Goal: Task Accomplishment & Management: Complete application form

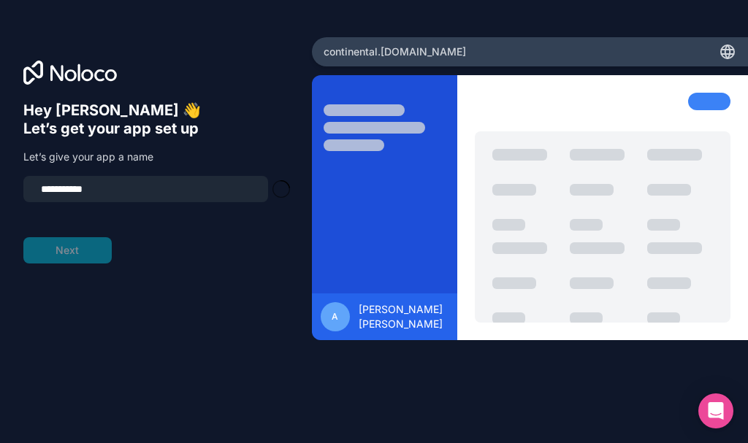
type input "**********"
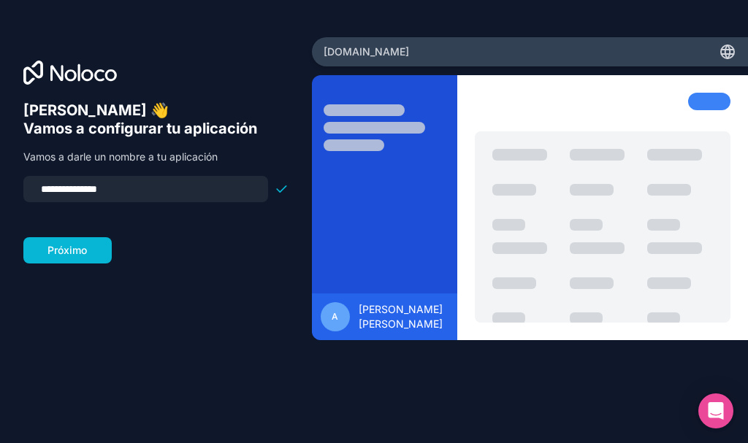
click at [109, 189] on input "**********" at bounding box center [145, 189] width 227 height 20
drag, startPoint x: 116, startPoint y: 193, endPoint x: 41, endPoint y: 186, distance: 75.5
click at [41, 186] on input "**********" at bounding box center [145, 189] width 227 height 20
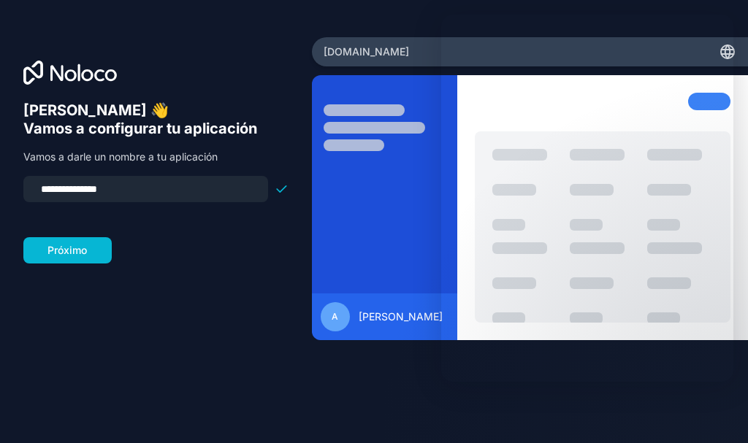
click at [94, 185] on input "**********" at bounding box center [145, 189] width 227 height 20
click at [63, 189] on input "**********" at bounding box center [145, 189] width 227 height 20
click at [58, 191] on input "**********" at bounding box center [145, 189] width 227 height 20
click at [83, 188] on input "*******" at bounding box center [145, 189] width 227 height 20
type input "*******"
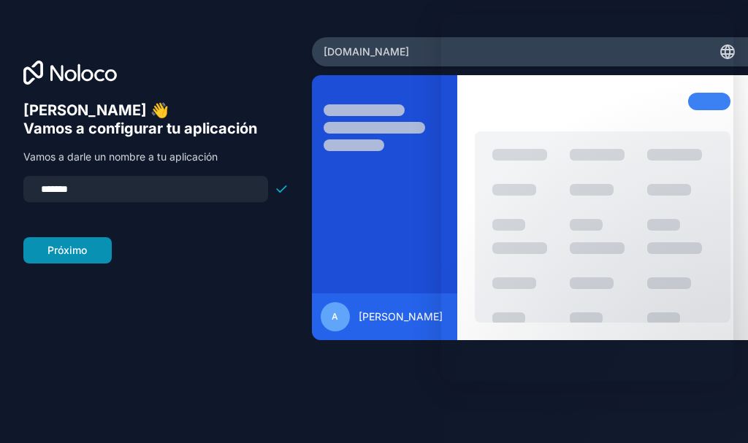
click at [88, 248] on button "Próximo" at bounding box center [67, 250] width 88 height 26
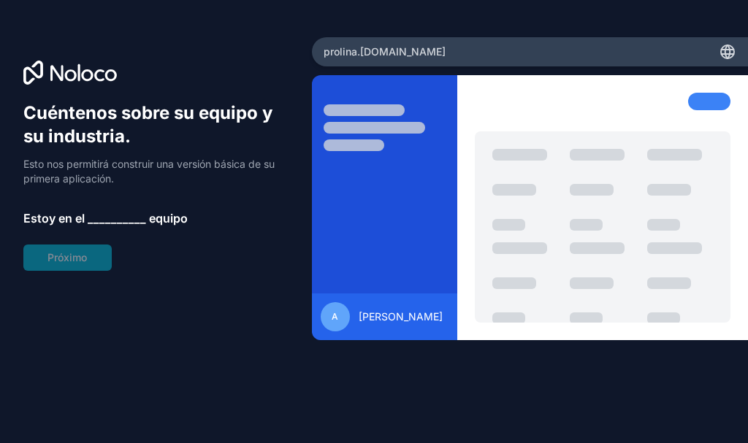
click at [110, 219] on font "__________" at bounding box center [117, 218] width 58 height 15
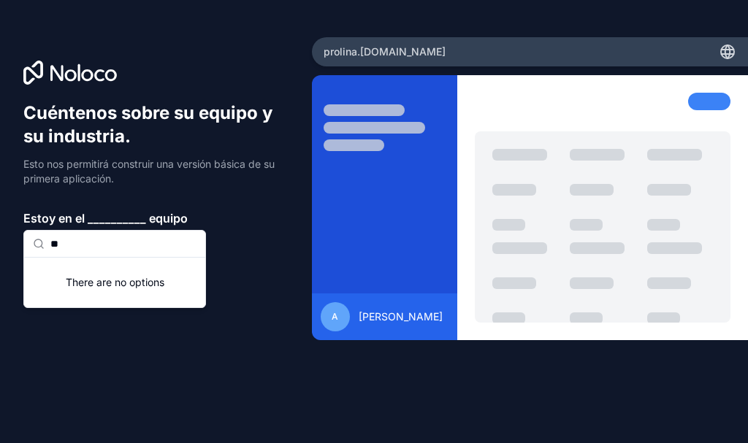
type input "*"
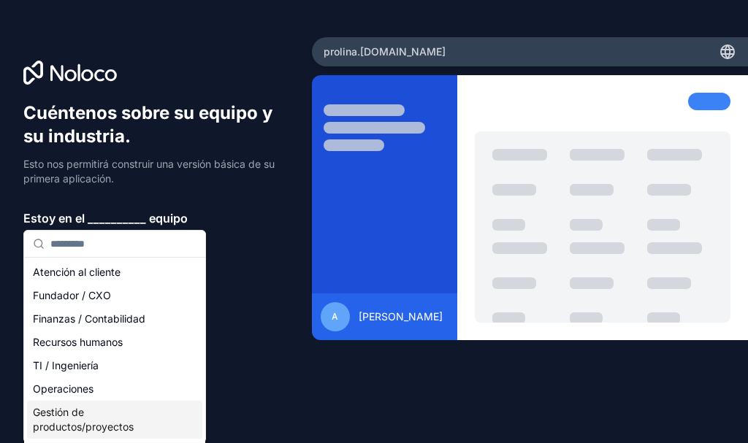
click at [133, 427] on font "Gestión de productos/proyectos" at bounding box center [83, 419] width 101 height 27
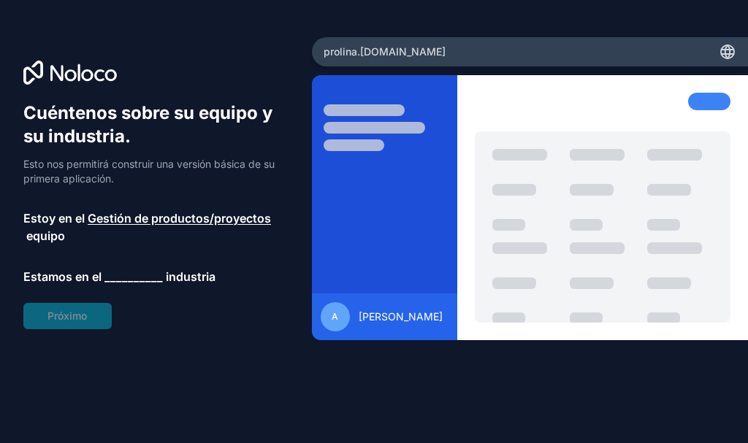
click at [140, 275] on font "__________" at bounding box center [133, 277] width 58 height 15
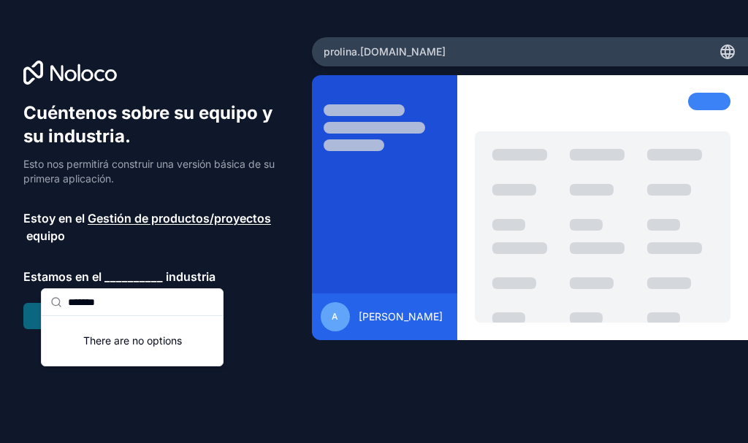
type input "*******"
click at [204, 275] on font "industria" at bounding box center [191, 277] width 50 height 15
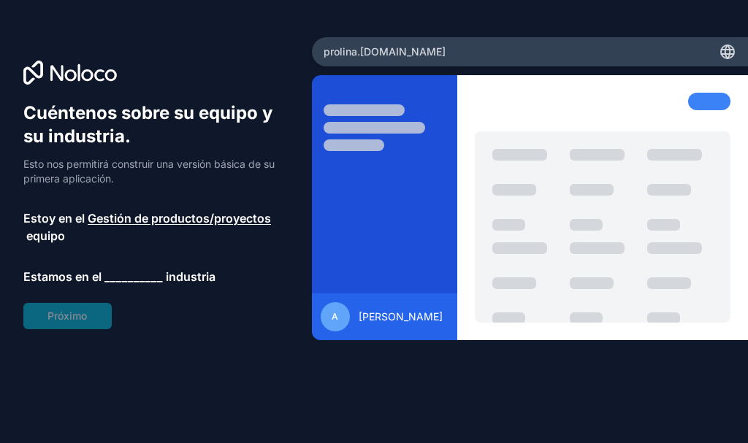
click at [143, 272] on font "__________" at bounding box center [133, 277] width 58 height 15
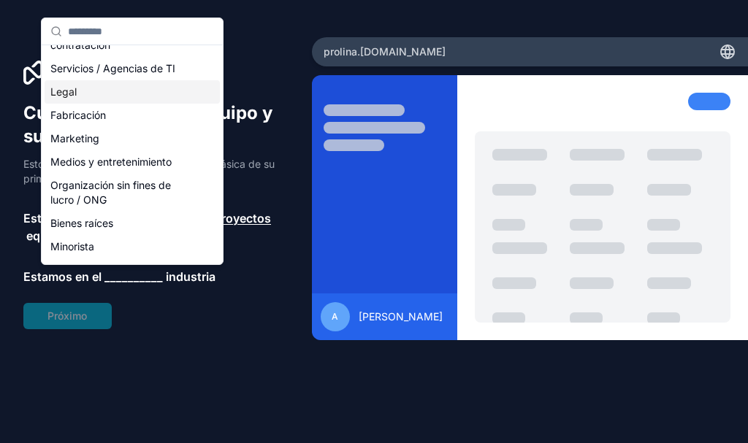
scroll to position [330, 0]
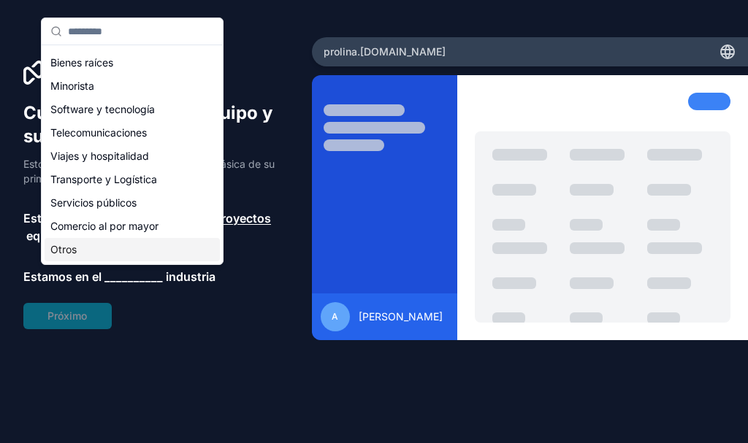
click at [121, 247] on div "Otros" at bounding box center [132, 249] width 175 height 23
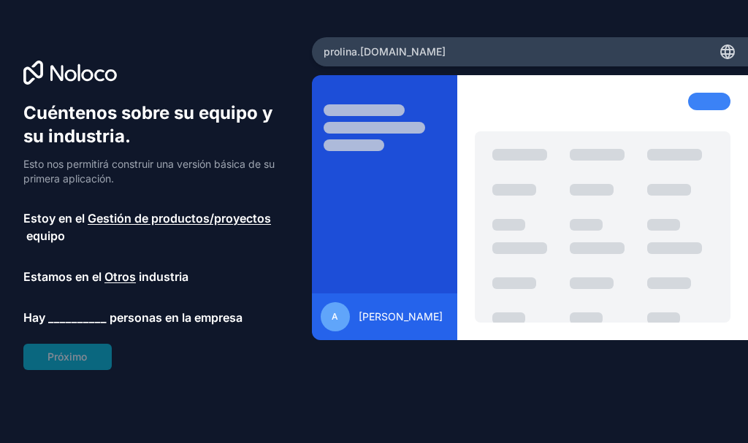
click at [73, 316] on font "__________" at bounding box center [77, 317] width 58 height 15
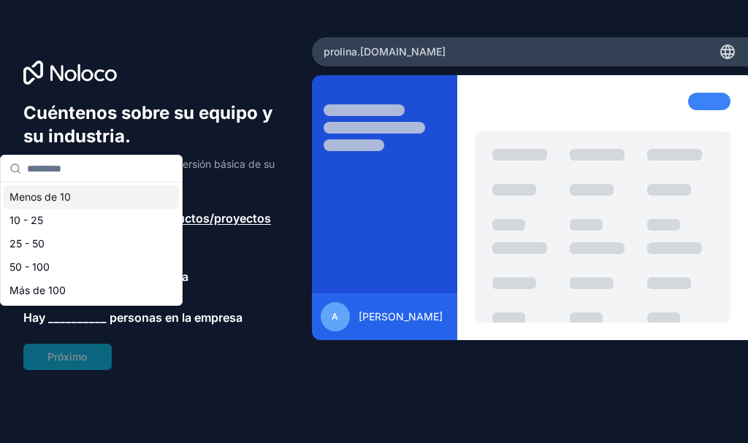
click at [56, 195] on font "Menos de 10" at bounding box center [39, 197] width 61 height 12
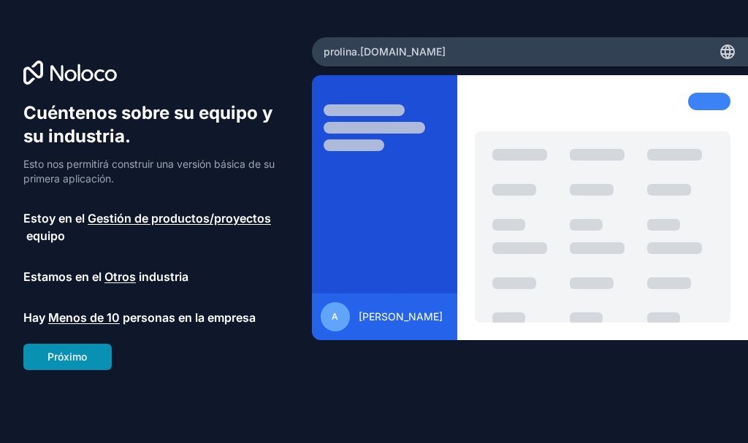
click at [75, 354] on font "Próximo" at bounding box center [66, 357] width 39 height 12
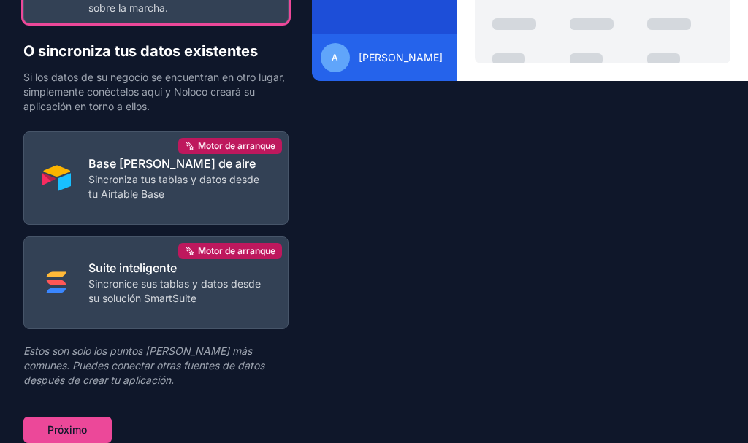
scroll to position [113, 0]
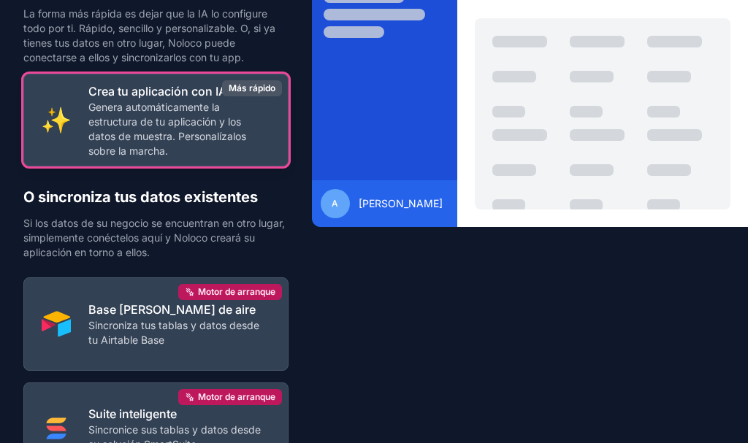
click at [235, 159] on button "Crea tu aplicación con IA Genera automáticamente la estructura de tu aplicación…" at bounding box center [155, 120] width 265 height 93
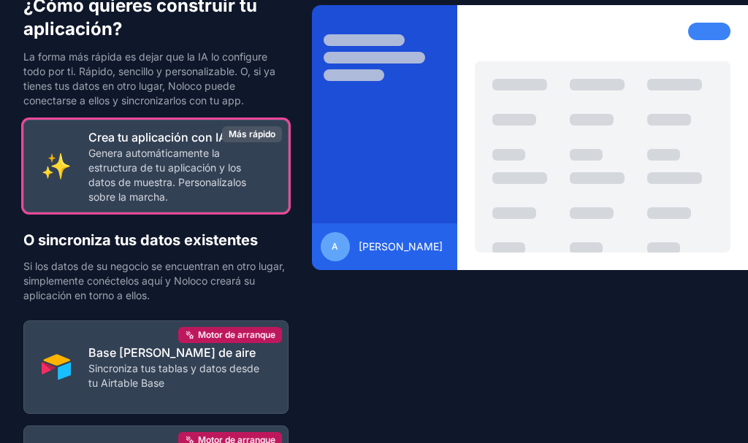
scroll to position [0, 0]
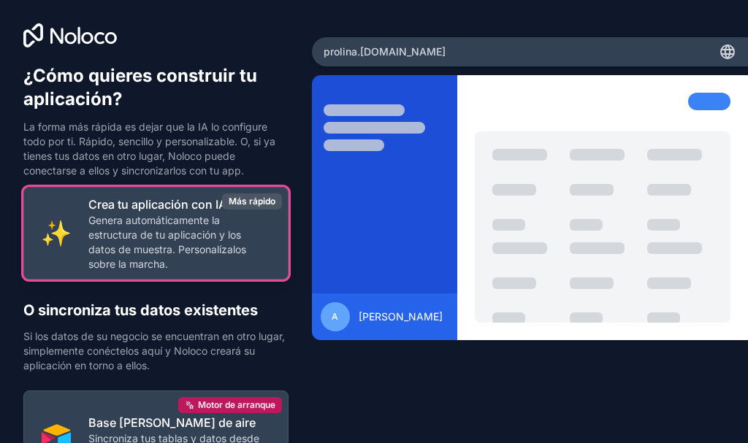
click at [234, 213] on p "Genera automáticamente la estructura de tu aplicación y los datos de muestra. P…" at bounding box center [179, 242] width 182 height 58
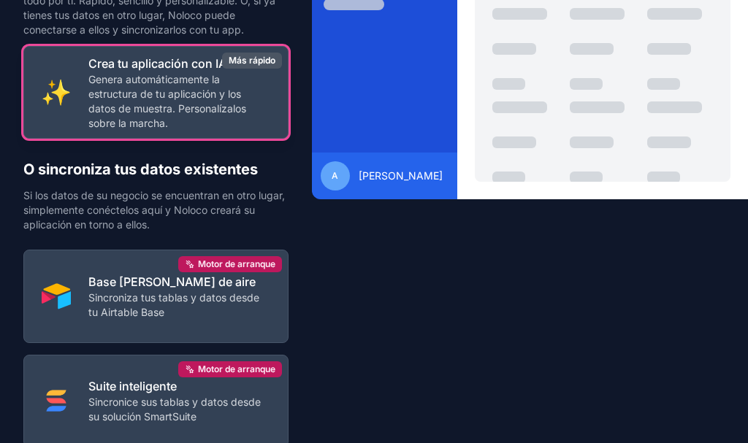
scroll to position [259, 0]
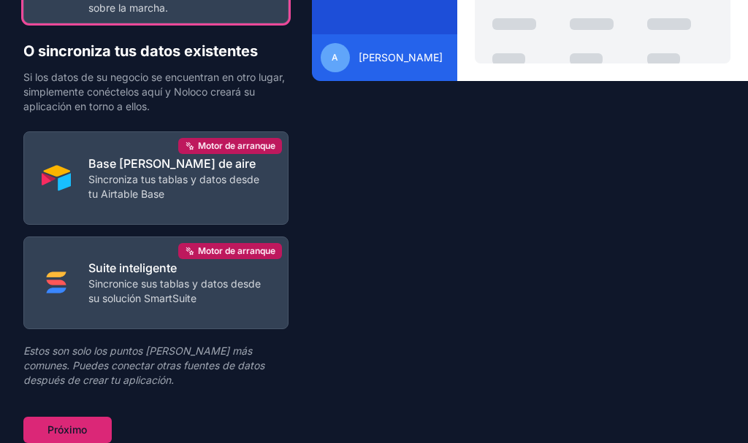
click at [77, 428] on font "Próximo" at bounding box center [66, 430] width 39 height 12
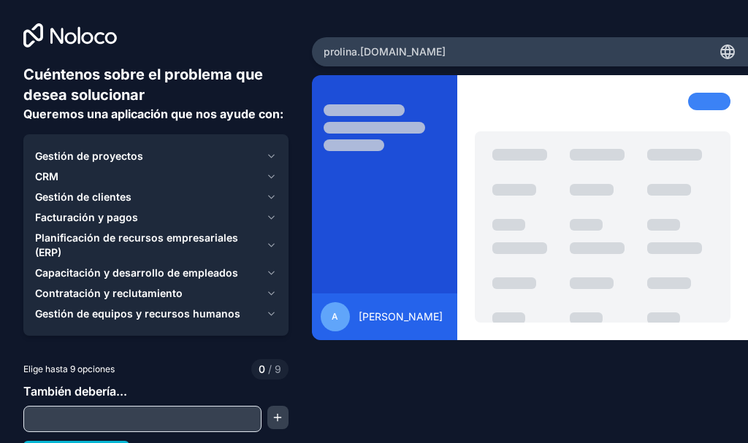
click at [166, 154] on div "Gestión de proyectos" at bounding box center [147, 156] width 225 height 15
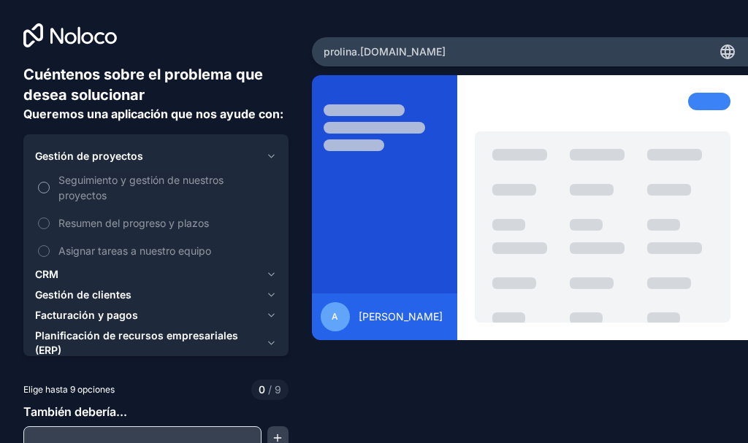
click at [40, 189] on button "Seguimiento y gestión de nuestros proyectos" at bounding box center [44, 188] width 12 height 12
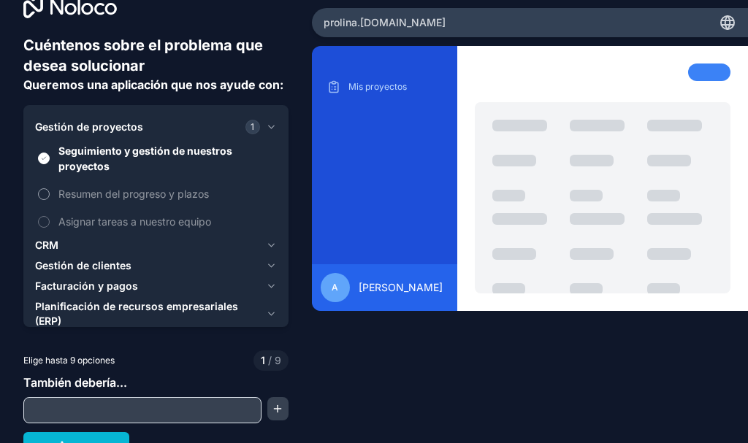
scroll to position [45, 0]
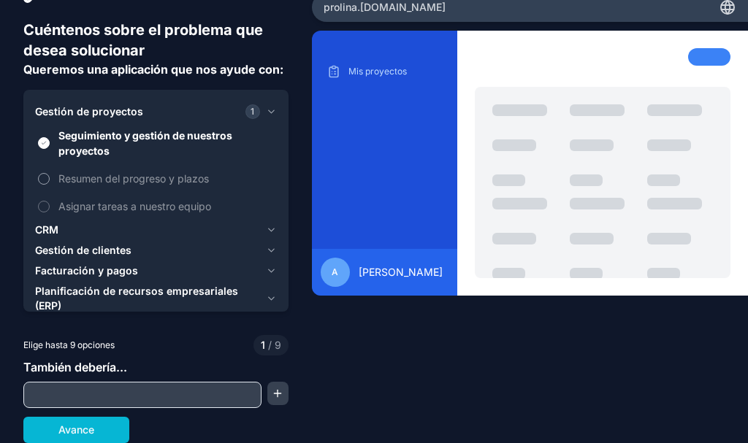
click at [52, 175] on label "Resumen del progreso y plazos" at bounding box center [156, 178] width 242 height 27
click at [50, 175] on button "Resumen del progreso y plazos" at bounding box center [44, 179] width 12 height 12
click at [50, 204] on label "Asignar tareas a nuestro equipo" at bounding box center [156, 206] width 242 height 27
click at [50, 204] on button "Asignar tareas a nuestro equipo" at bounding box center [44, 207] width 12 height 12
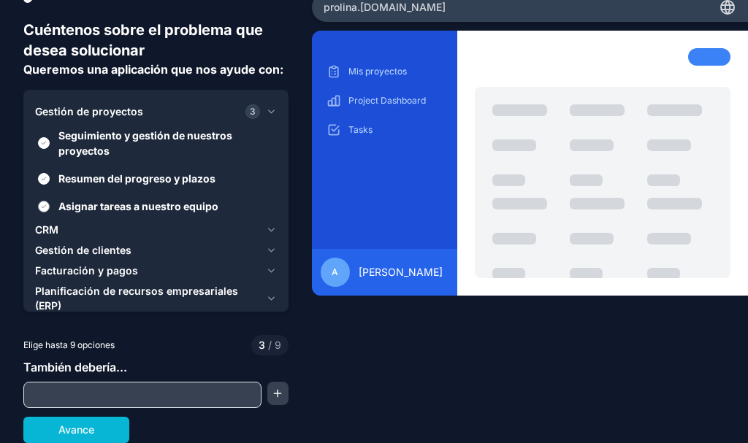
click at [45, 202] on button "Asignar tareas a nuestro equipo" at bounding box center [44, 207] width 12 height 12
click at [93, 226] on div "CRM" at bounding box center [147, 230] width 225 height 15
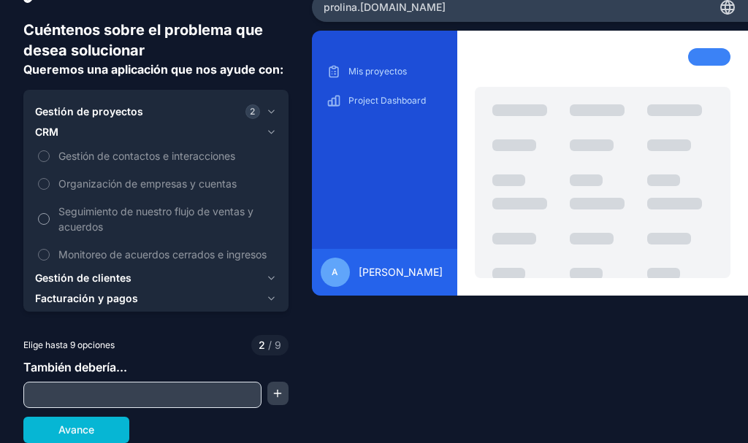
click at [49, 218] on button "Seguimiento de nuestro flujo de ventas y acuerdos" at bounding box center [44, 219] width 12 height 12
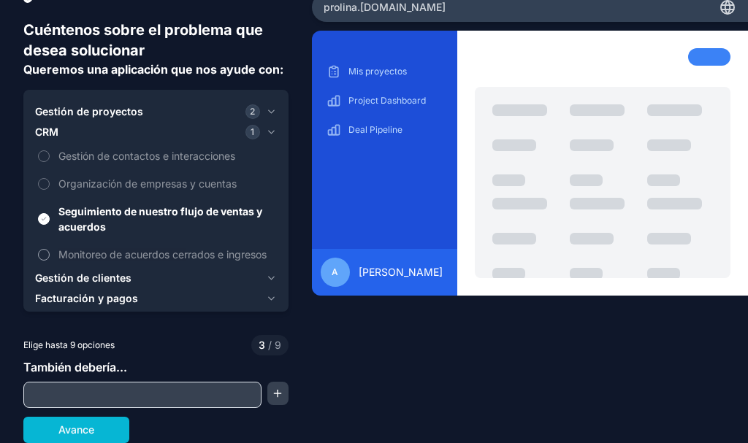
click at [50, 262] on label "Monitoreo de acuerdos cerrados e ingresos" at bounding box center [156, 254] width 242 height 27
click at [50, 261] on button "Monitoreo de acuerdos cerrados e ingresos" at bounding box center [44, 255] width 12 height 12
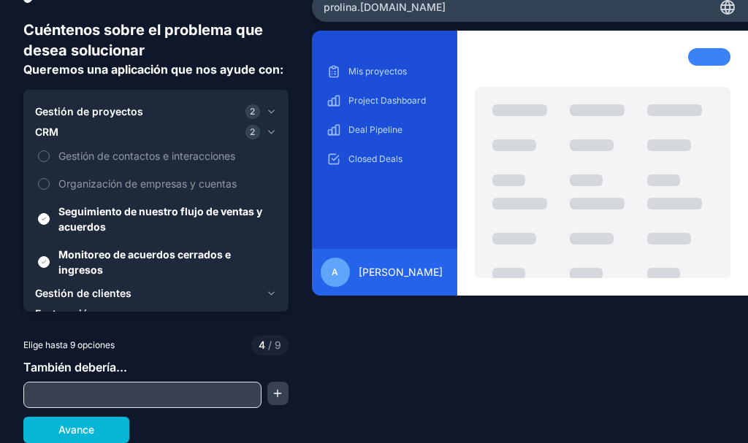
click at [268, 292] on icon "button" at bounding box center [271, 294] width 11 height 12
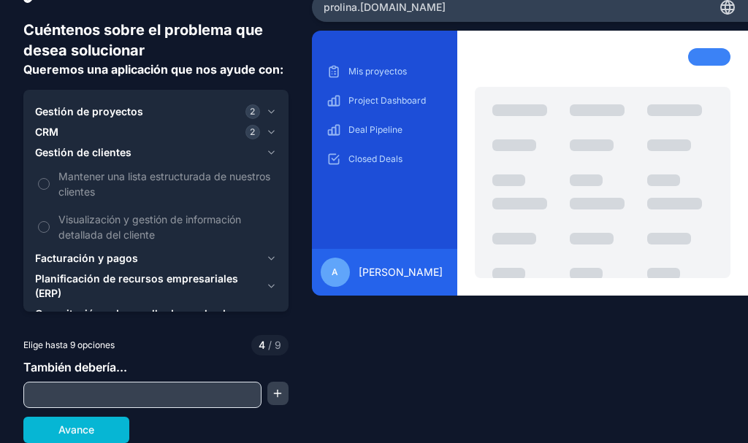
click at [266, 131] on icon "button" at bounding box center [271, 132] width 11 height 12
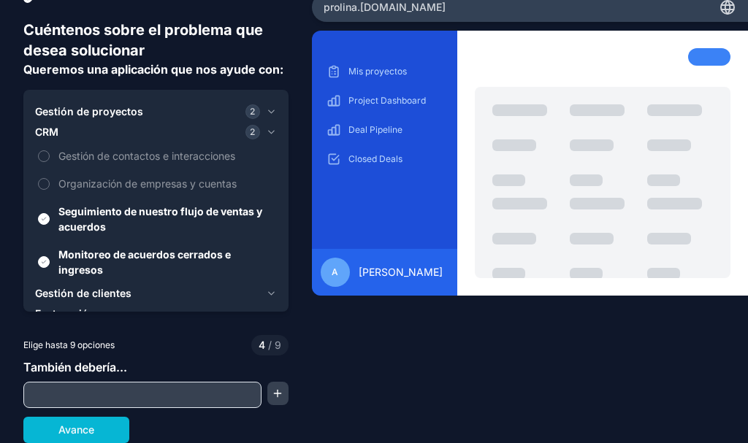
click at [266, 134] on icon "button" at bounding box center [271, 132] width 11 height 12
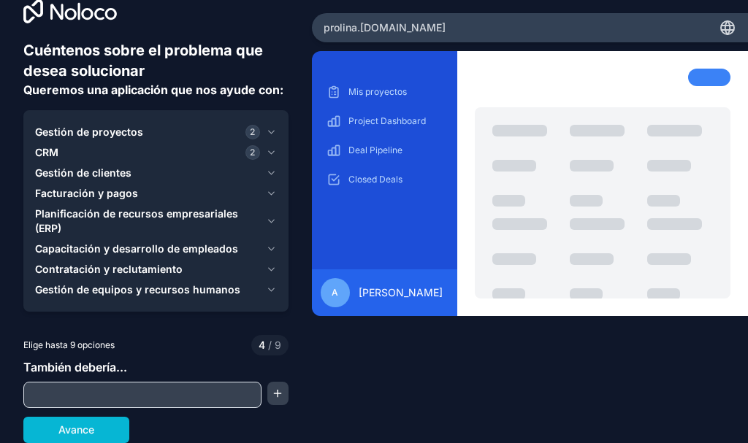
scroll to position [24, 0]
click at [266, 168] on icon "button" at bounding box center [271, 173] width 11 height 12
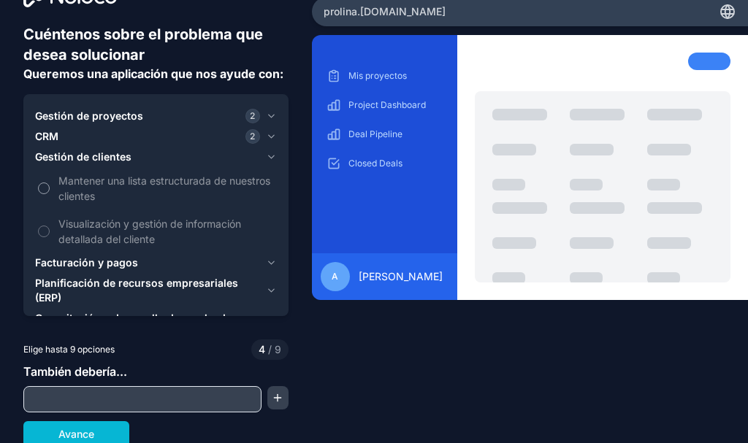
scroll to position [45, 0]
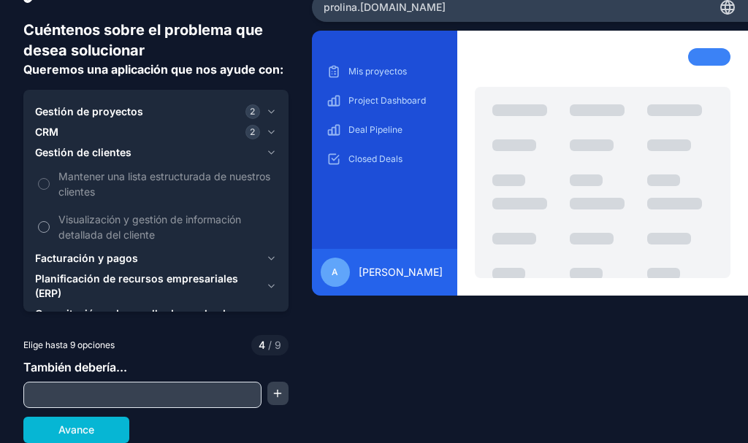
click at [44, 223] on button "Visualización y gestión de información detallada del cliente" at bounding box center [44, 227] width 12 height 12
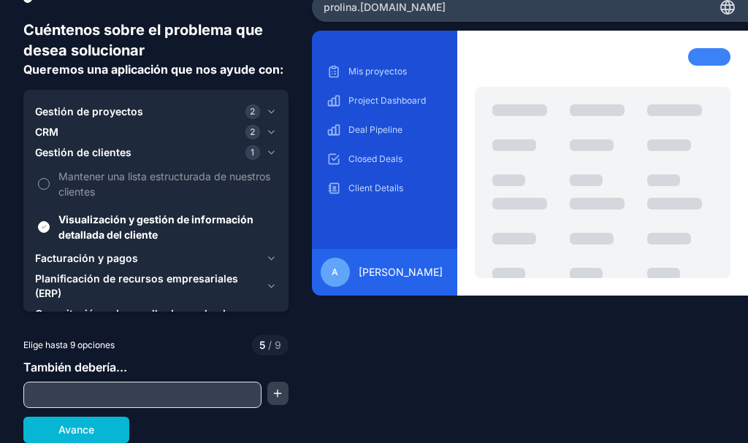
click at [44, 187] on button "Mantener una lista estructurada de nuestros clientes" at bounding box center [44, 184] width 12 height 12
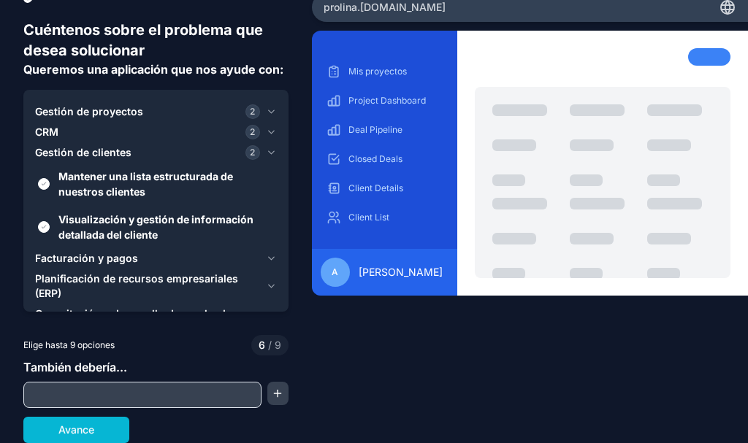
click at [266, 150] on icon "button" at bounding box center [271, 153] width 11 height 12
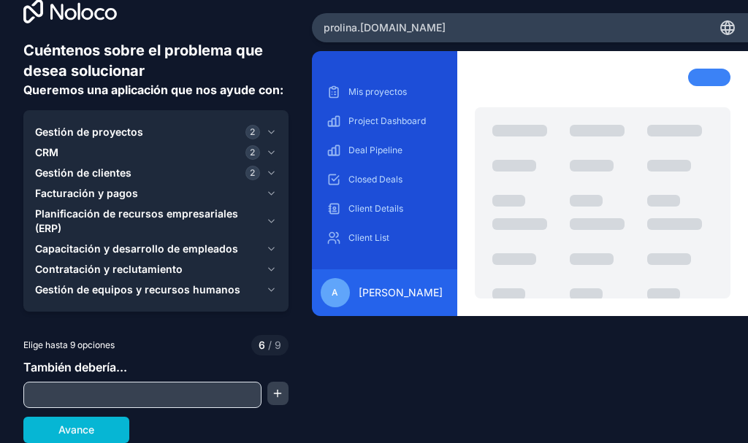
scroll to position [24, 0]
click at [267, 193] on icon "button" at bounding box center [271, 194] width 11 height 12
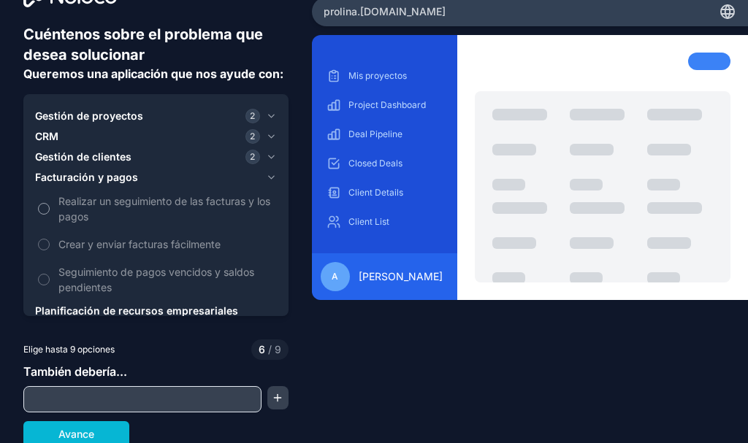
scroll to position [45, 0]
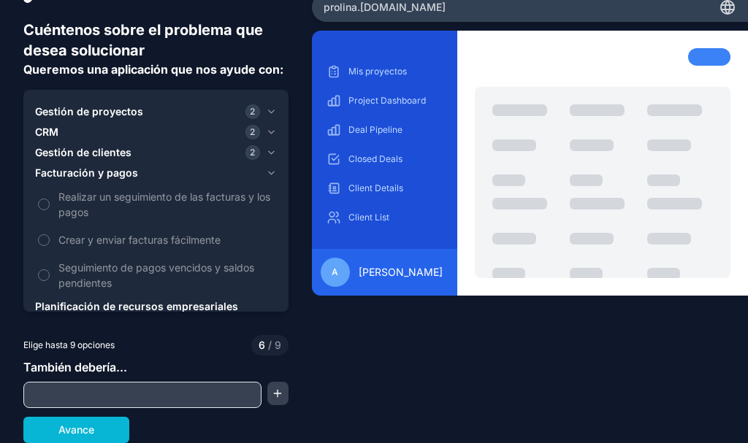
click at [268, 173] on icon "button" at bounding box center [270, 173] width 5 height 3
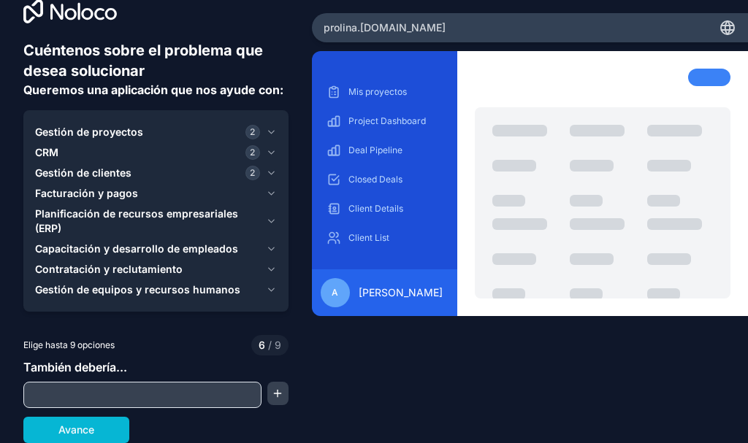
click at [266, 217] on icon "button" at bounding box center [271, 222] width 11 height 12
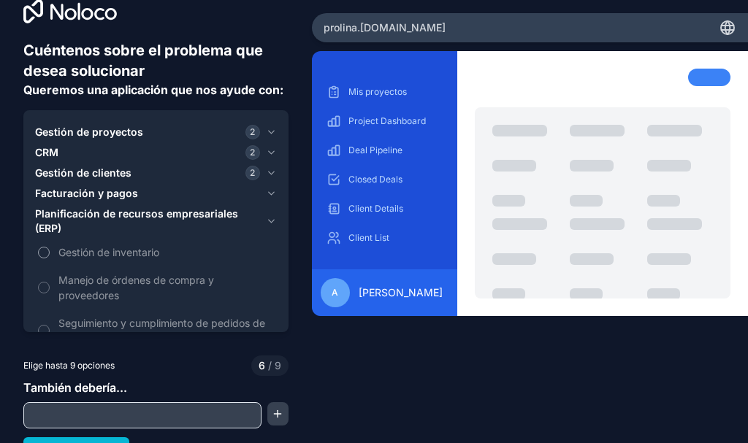
scroll to position [45, 0]
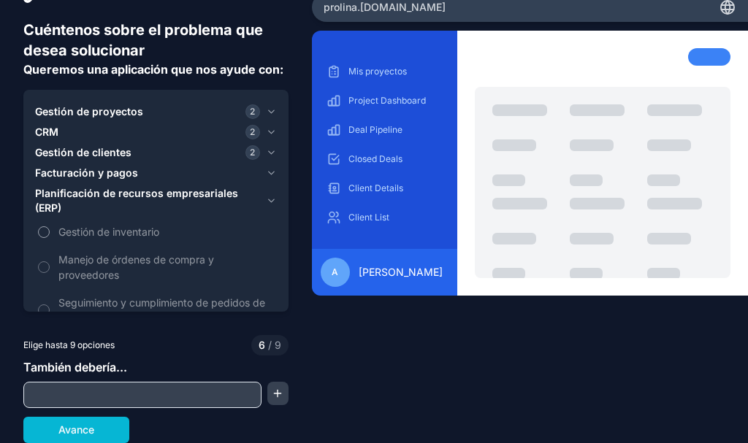
click at [47, 233] on button "Gestión de inventario" at bounding box center [44, 232] width 12 height 12
click at [49, 266] on button "Manejo de órdenes de compra y proveedores" at bounding box center [44, 268] width 12 height 12
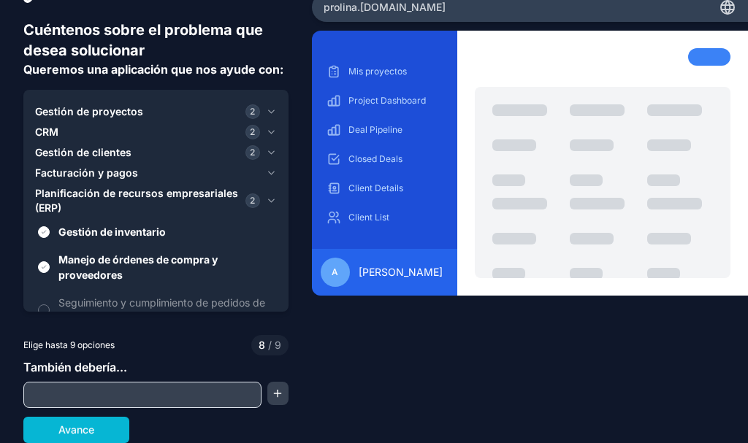
click at [266, 197] on icon "button" at bounding box center [271, 201] width 11 height 12
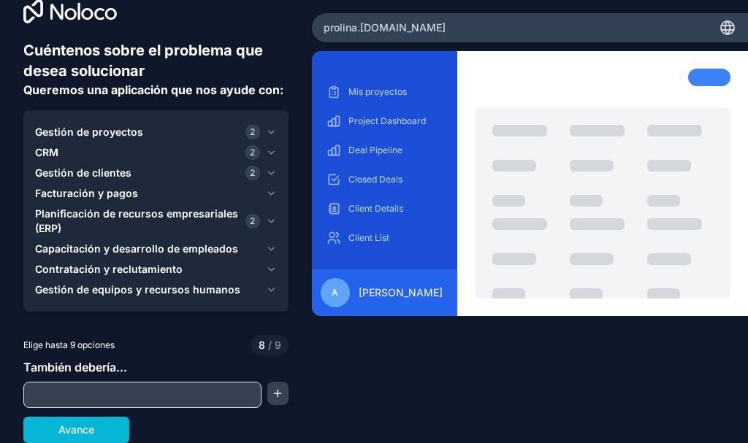
click at [199, 267] on div "Contratación y reclutamiento" at bounding box center [147, 269] width 225 height 15
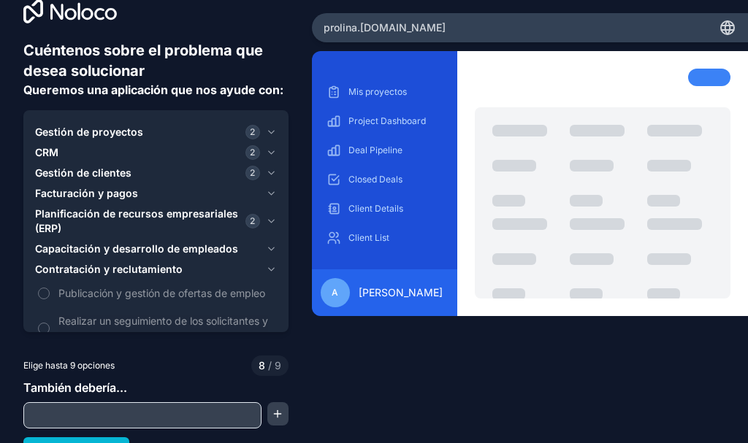
scroll to position [45, 0]
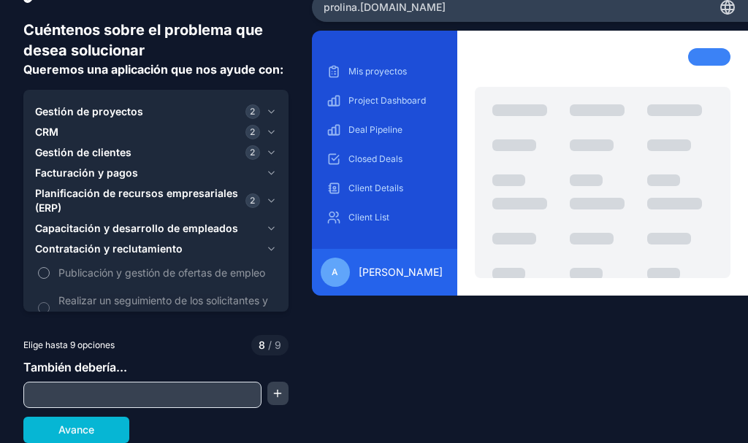
click at [80, 272] on font "Publicación y gestión de ofertas de empleo" at bounding box center [161, 273] width 207 height 12
click at [50, 272] on button "Publicación y gestión de ofertas de empleo" at bounding box center [44, 273] width 12 height 12
drag, startPoint x: 121, startPoint y: 403, endPoint x: 125, endPoint y: 392, distance: 12.2
click at [123, 399] on input "text" at bounding box center [142, 395] width 231 height 20
click at [43, 279] on button "Publicación y gestión de ofertas de empleo" at bounding box center [44, 273] width 12 height 12
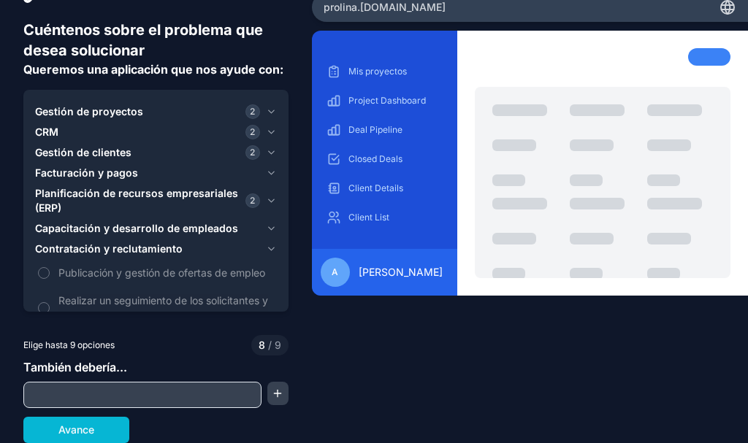
click at [260, 226] on button "Capacitación y desarrollo de empleados" at bounding box center [156, 228] width 242 height 20
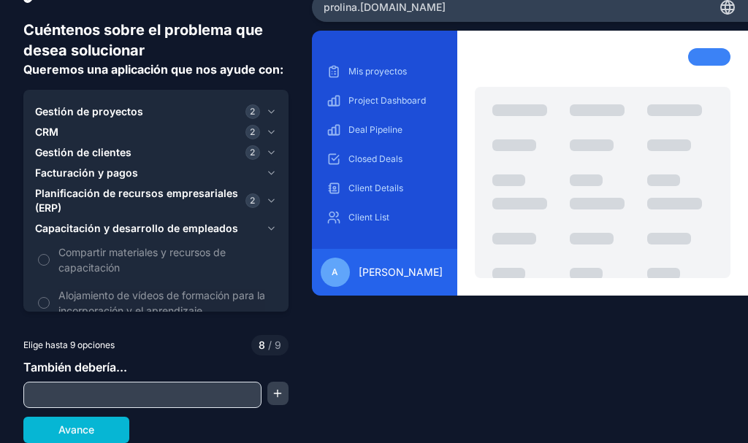
click at [266, 219] on button "Capacitación y desarrollo de empleados" at bounding box center [156, 228] width 242 height 20
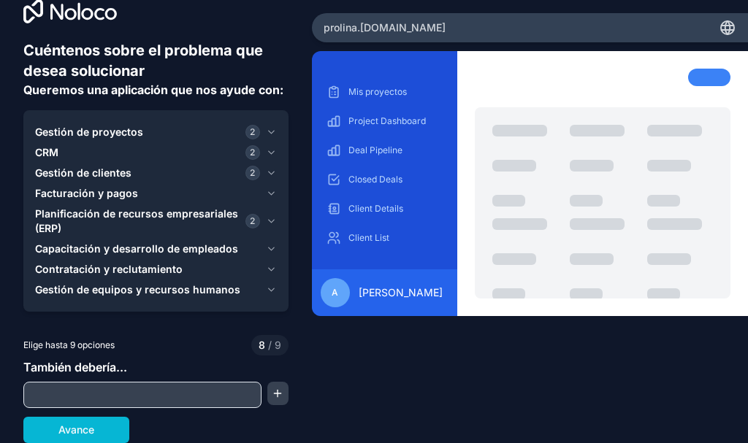
scroll to position [24, 0]
click at [266, 287] on icon "button" at bounding box center [271, 290] width 11 height 12
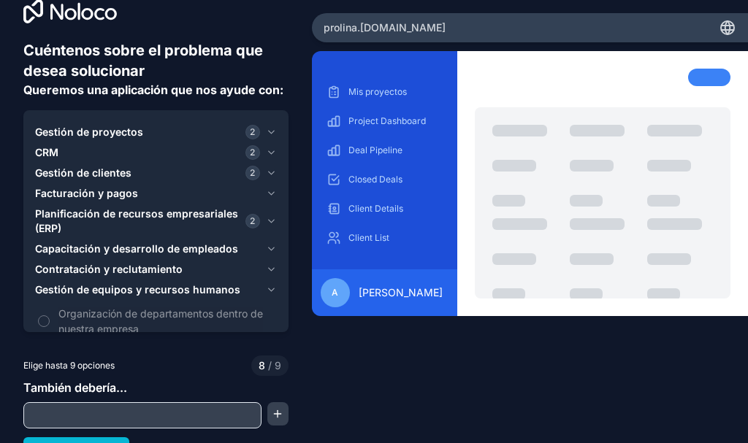
click at [266, 264] on icon "button" at bounding box center [271, 270] width 11 height 12
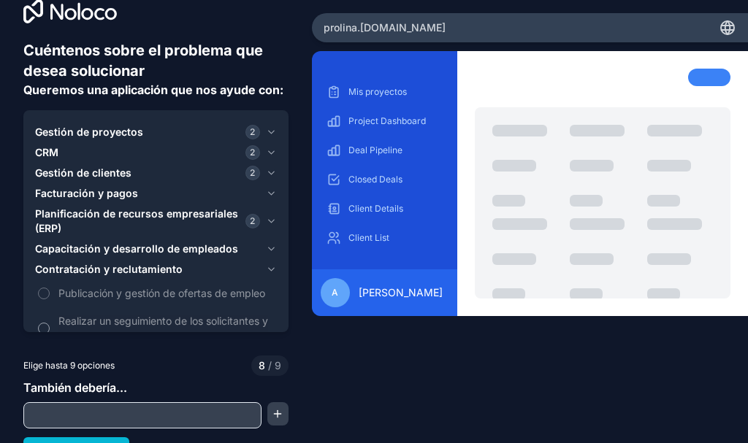
click at [99, 317] on font "Realizar un seguimiento de los solicitantes y del estado de sus solicitudes" at bounding box center [163, 329] width 210 height 28
click at [50, 323] on button "Realizar un seguimiento de los solicitantes y del estado de sus solicitudes" at bounding box center [44, 329] width 12 height 12
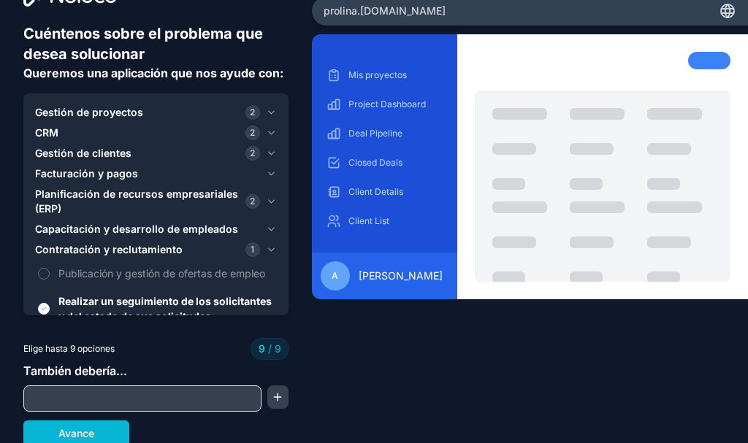
scroll to position [45, 0]
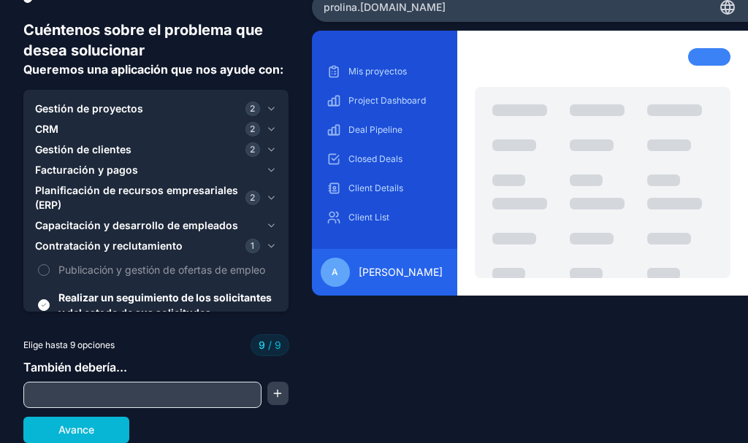
click at [101, 429] on button "Avance" at bounding box center [76, 430] width 106 height 26
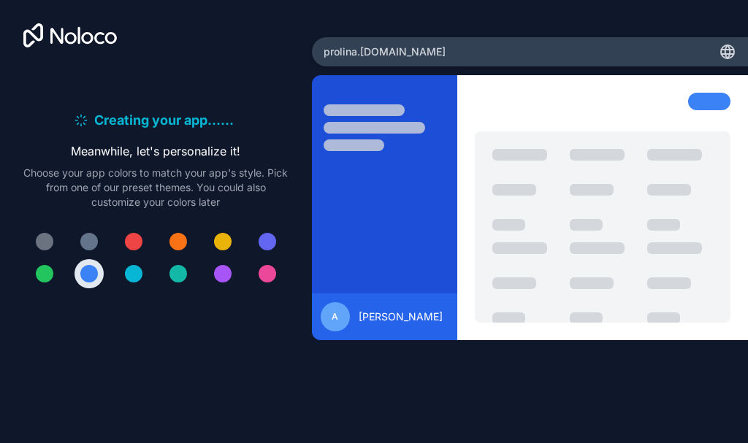
scroll to position [0, 0]
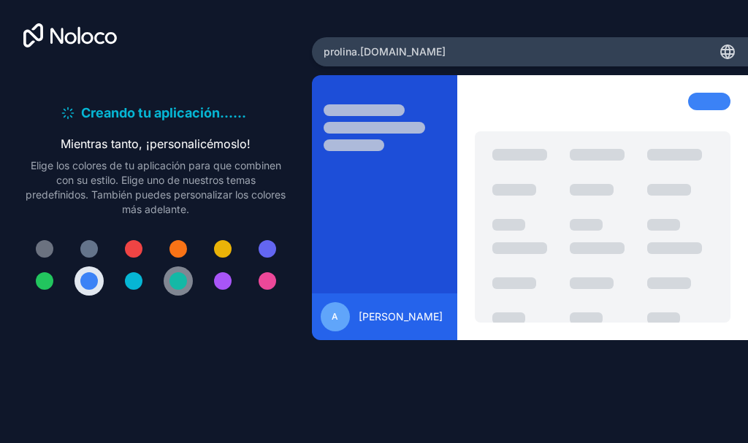
click at [169, 283] on button at bounding box center [178, 281] width 29 height 29
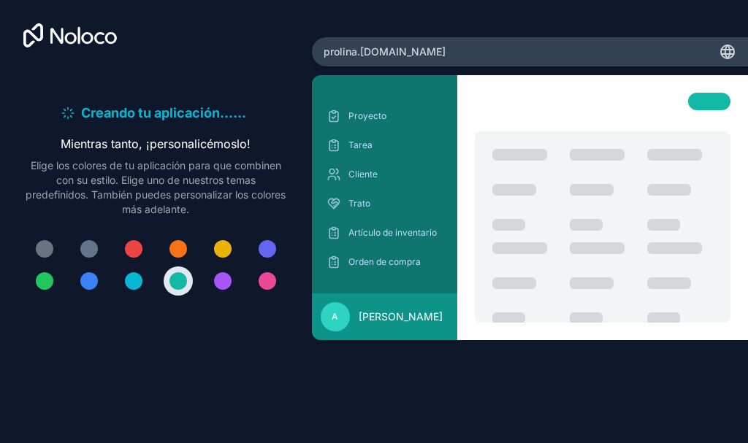
click at [738, 61] on div "prolina .noloco.co" at bounding box center [530, 51] width 436 height 29
click at [481, 67] on div "prolina .noloco.co Proyecto Tarea Cliente Trato Artículo de inventario Orden de…" at bounding box center [530, 222] width 436 height 370
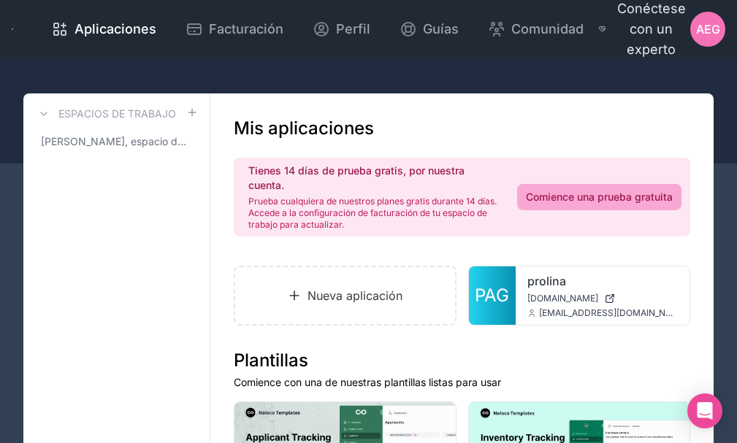
click at [666, 25] on font "Conéctese con un experto" at bounding box center [651, 29] width 69 height 56
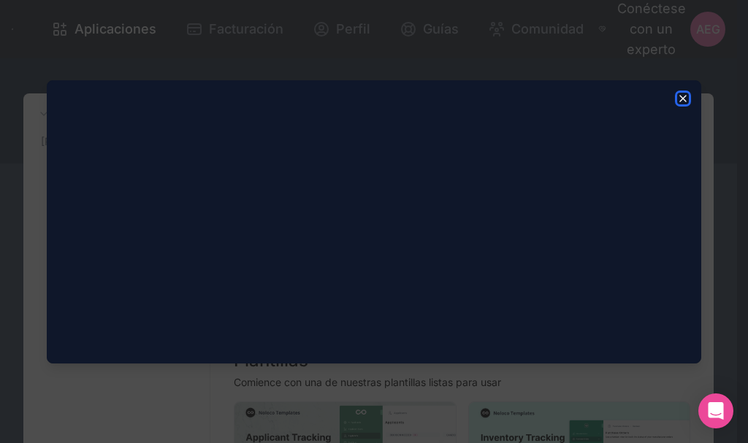
click at [682, 99] on icon "button" at bounding box center [683, 99] width 12 height 12
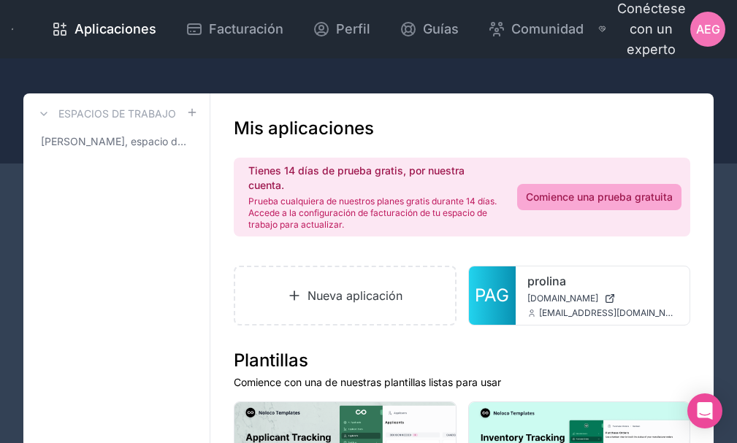
click at [655, 26] on font "Conéctese con un experto" at bounding box center [651, 29] width 69 height 56
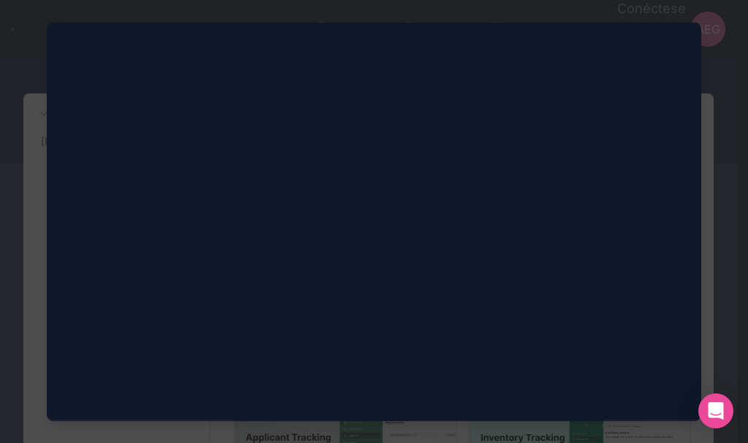
scroll to position [564, 0]
click at [712, 64] on div at bounding box center [374, 221] width 748 height 443
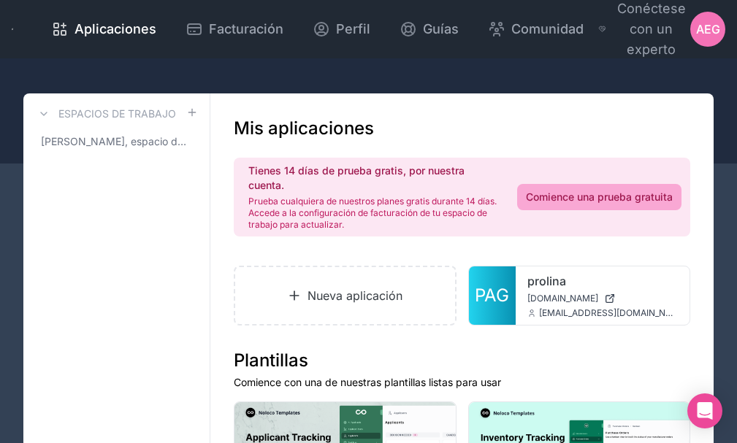
click at [712, 35] on font "AEG" at bounding box center [708, 29] width 24 height 15
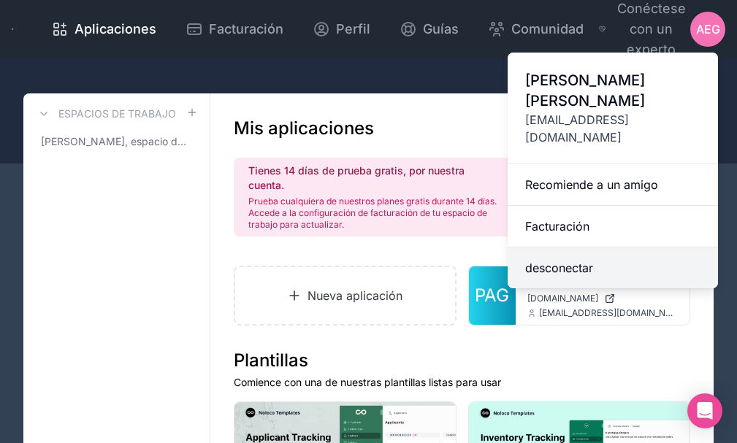
click at [597, 250] on button "desconectar" at bounding box center [613, 268] width 210 height 41
